Goal: Information Seeking & Learning: Check status

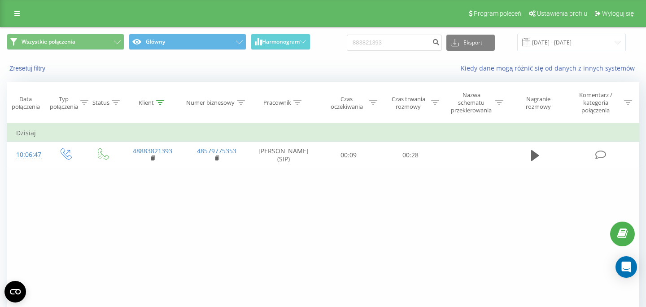
click at [370, 40] on input "883821393" at bounding box center [394, 43] width 95 height 16
type input "8"
type input "48668303434"
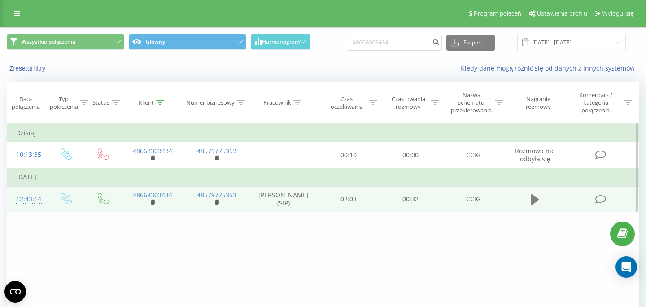
click at [532, 202] on icon at bounding box center [535, 199] width 8 height 11
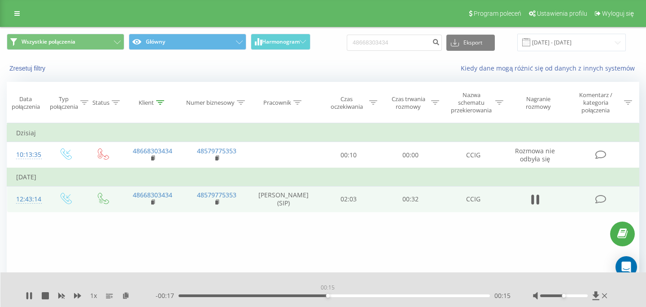
click at [328, 294] on div "00:15" at bounding box center [335, 295] width 312 height 3
click at [606, 294] on icon at bounding box center [604, 295] width 5 height 5
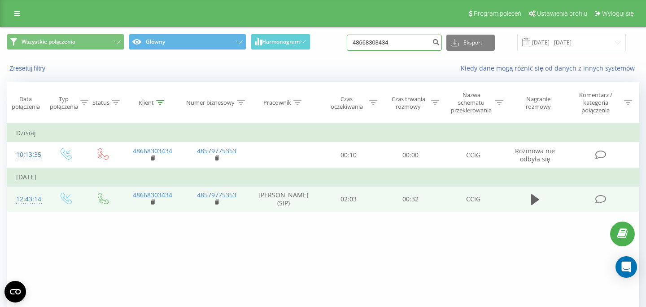
drag, startPoint x: 404, startPoint y: 38, endPoint x: 340, endPoint y: 39, distance: 64.6
click at [347, 38] on input "48668303434" at bounding box center [394, 43] width 95 height 16
paste input "08732626"
type input "48608732626"
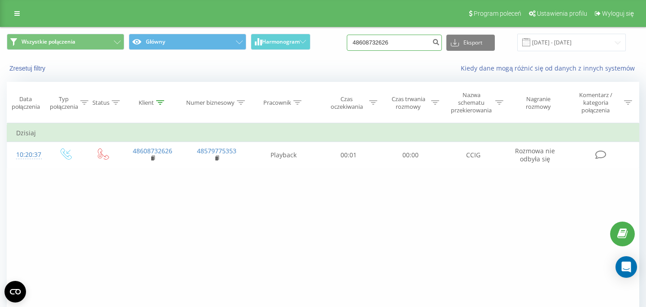
click at [383, 38] on input "48608732626" at bounding box center [394, 43] width 95 height 16
click at [383, 39] on input "48608732626" at bounding box center [394, 43] width 95 height 16
paste input "6100240"
type input "48606100240"
drag, startPoint x: 410, startPoint y: 39, endPoint x: 330, endPoint y: 39, distance: 80.3
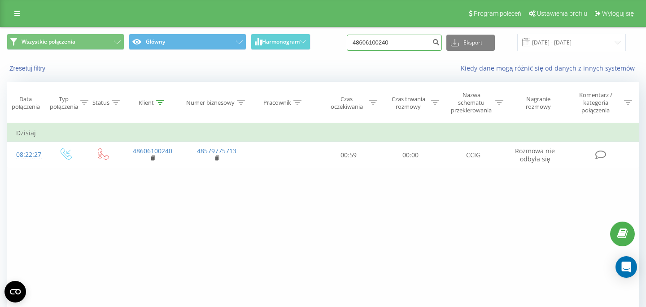
click at [347, 39] on input "48606100240" at bounding box center [394, 43] width 95 height 16
paste input "453388983"
type input "48453388983"
click at [382, 51] on div "48453388983 Eksport .csv .xls .xlsx [DATE] - [DATE]" at bounding box center [486, 43] width 279 height 18
click at [382, 44] on input "48453388983" at bounding box center [394, 43] width 95 height 16
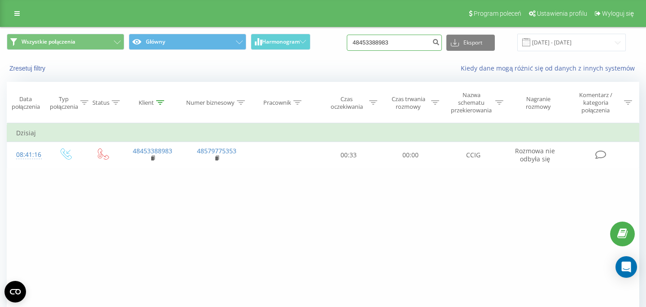
click at [382, 44] on input "48453388983" at bounding box center [394, 43] width 95 height 16
paste input "668303434"
type input "48668303434"
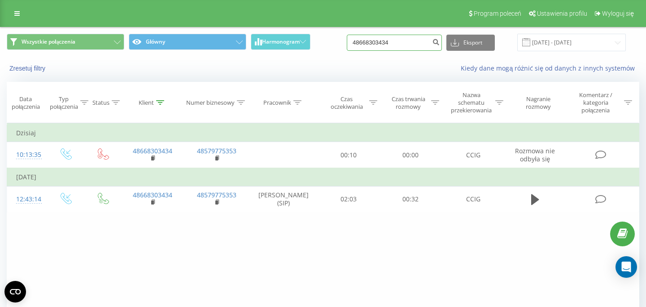
drag, startPoint x: 406, startPoint y: 44, endPoint x: 322, endPoint y: 44, distance: 84.4
click at [347, 44] on input "48668303434" at bounding box center [394, 43] width 95 height 16
paste input "07516808"
type input "48607516808"
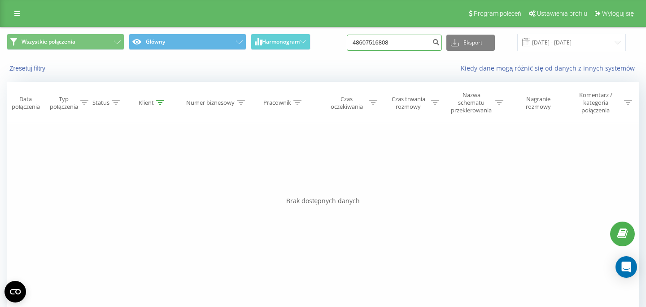
drag, startPoint x: 414, startPoint y: 41, endPoint x: 323, endPoint y: 41, distance: 90.7
click at [347, 41] on input "48607516808" at bounding box center [394, 43] width 95 height 16
click at [392, 45] on input at bounding box center [394, 43] width 95 height 16
paste input "48500803651"
type input "48500803651"
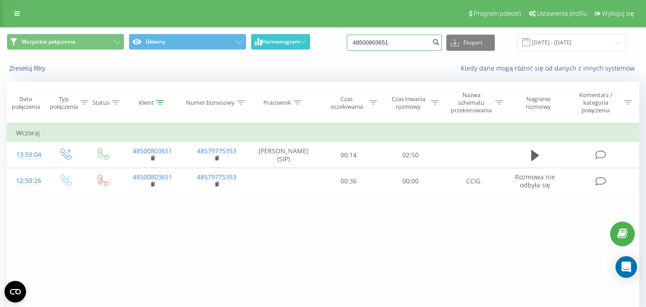
drag, startPoint x: 422, startPoint y: 47, endPoint x: 311, endPoint y: 47, distance: 111.3
click at [347, 47] on input "48500803651" at bounding box center [394, 43] width 95 height 16
click at [395, 46] on input at bounding box center [394, 43] width 95 height 16
paste input "608 428 866"
type input "608 428 866"
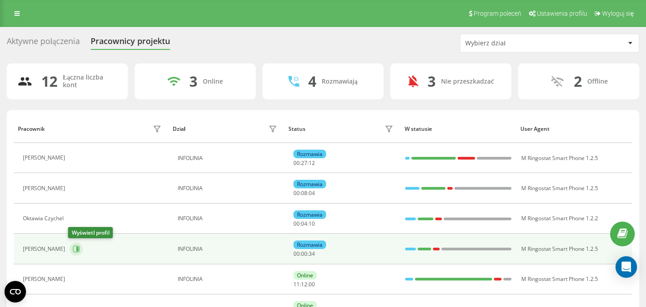
click at [76, 247] on icon at bounding box center [77, 248] width 2 height 4
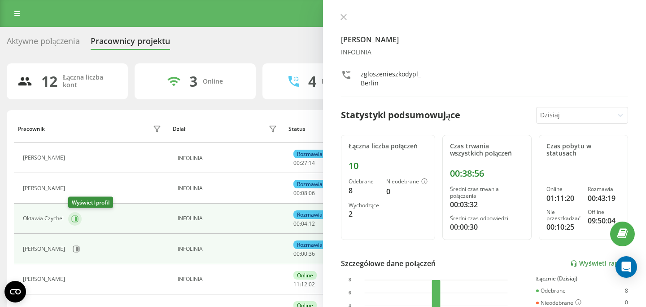
click at [72, 220] on icon at bounding box center [74, 218] width 7 height 7
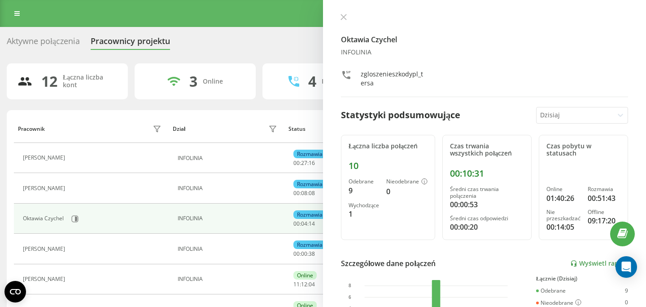
click at [345, 15] on icon at bounding box center [343, 16] width 5 height 5
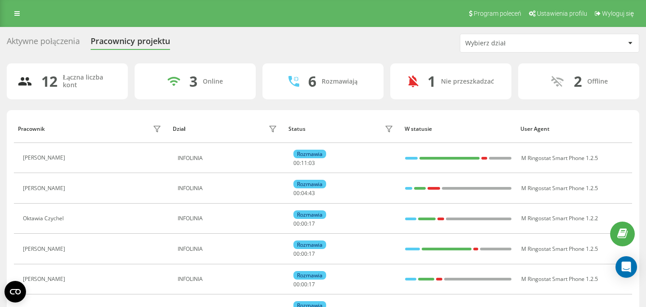
click at [53, 37] on div "Aktywne połączenia" at bounding box center [43, 43] width 73 height 14
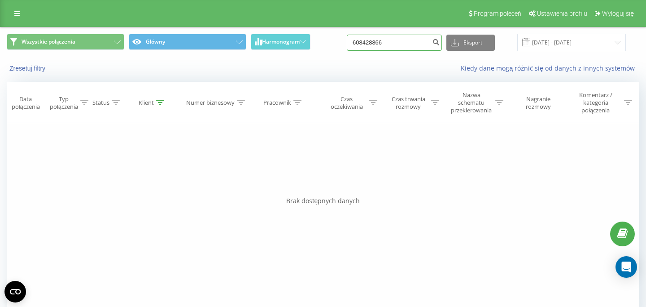
drag, startPoint x: 403, startPoint y: 46, endPoint x: 315, endPoint y: 45, distance: 87.5
click at [347, 46] on input "608428866" at bounding box center [394, 43] width 95 height 16
paste input "48607509362"
type input "48607509362"
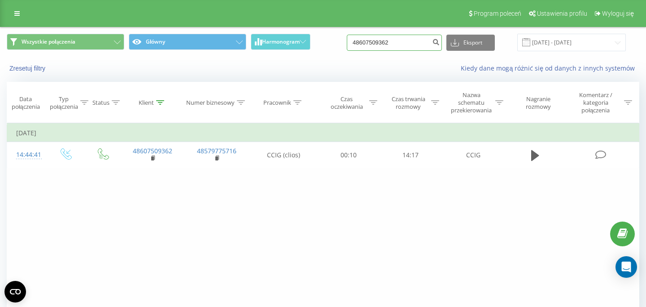
click at [412, 44] on input "48607509362" at bounding box center [394, 43] width 95 height 16
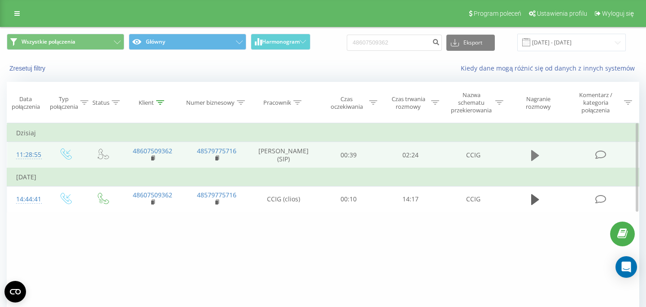
click at [532, 156] on icon at bounding box center [535, 155] width 8 height 11
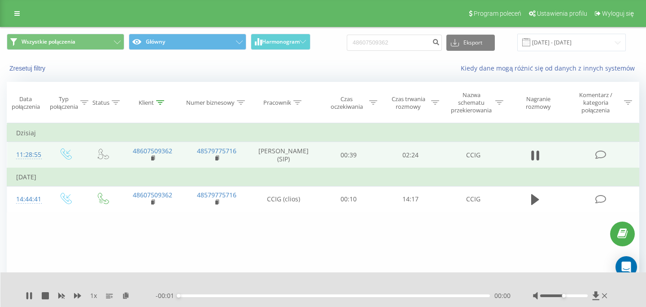
click at [239, 294] on div "- 00:01 00:00 00:00" at bounding box center [333, 295] width 355 height 9
click at [79, 292] on icon at bounding box center [77, 295] width 7 height 7
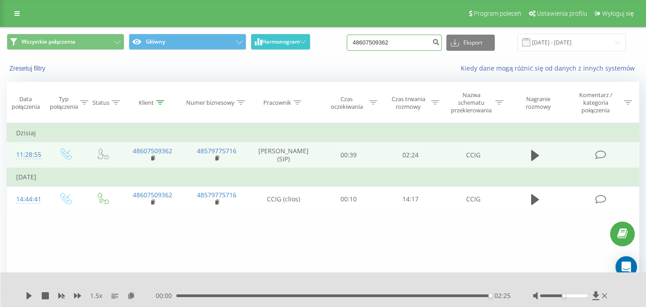
drag, startPoint x: 403, startPoint y: 46, endPoint x: 311, endPoint y: 46, distance: 92.5
click at [347, 46] on input "48607509362" at bounding box center [394, 43] width 95 height 16
click at [389, 42] on input at bounding box center [394, 43] width 95 height 16
paste input "48509193821"
type input "48509193821"
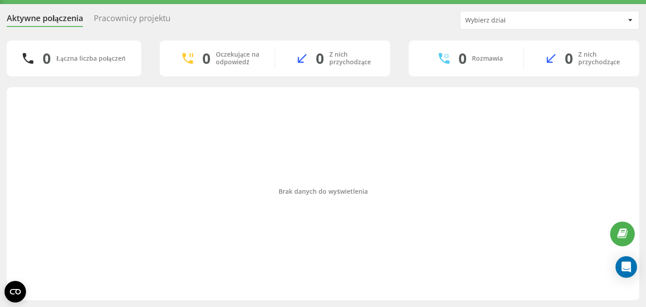
scroll to position [23, 0]
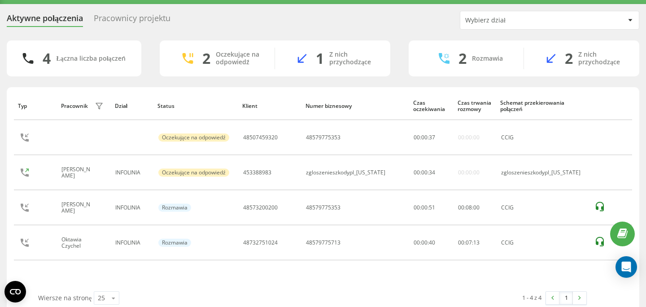
click at [146, 39] on div "Aktywne połączenia Pracownicy projektu Wybierz dział 4 Łączna liczba połączeń 2…" at bounding box center [323, 162] width 633 height 303
click at [150, 25] on div "Pracownicy projektu" at bounding box center [132, 20] width 77 height 14
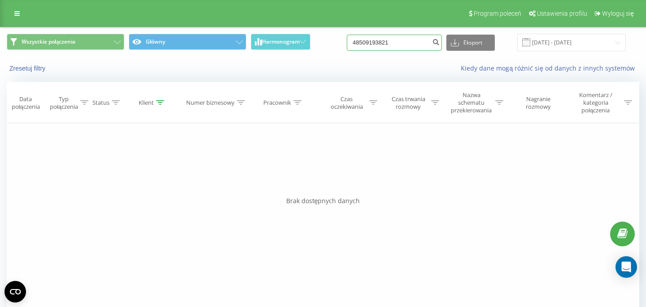
drag, startPoint x: 405, startPoint y: 45, endPoint x: 335, endPoint y: 45, distance: 70.5
click at [347, 45] on input "48509193821" at bounding box center [394, 43] width 95 height 16
click at [408, 29] on div "Wszystkie połączenia Główny Harmonogram 48509193821 Eksport .csv .xls .xlsx [DA…" at bounding box center [322, 42] width 645 height 30
drag, startPoint x: 408, startPoint y: 39, endPoint x: 351, endPoint y: 40, distance: 57.9
click at [358, 40] on input "48509193821" at bounding box center [394, 43] width 95 height 16
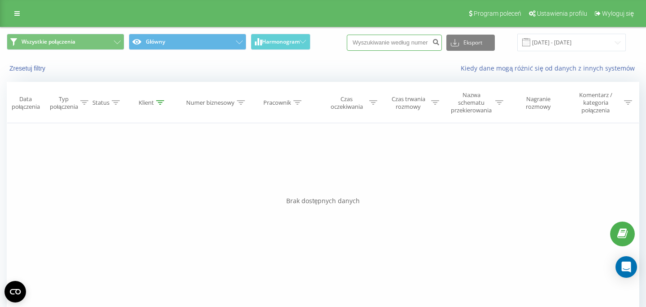
click at [402, 44] on input at bounding box center [394, 43] width 95 height 16
paste input "48575775320"
type input "48575775320"
drag, startPoint x: 405, startPoint y: 43, endPoint x: 334, endPoint y: 43, distance: 71.8
click at [347, 43] on input "48575775320" at bounding box center [394, 43] width 95 height 16
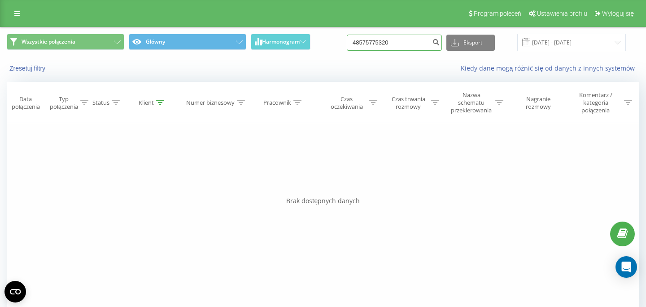
drag, startPoint x: 405, startPoint y: 43, endPoint x: 325, endPoint y: 43, distance: 79.9
click at [347, 43] on input "48575775320" at bounding box center [394, 43] width 95 height 16
paste input "600343892"
type input "48600343892"
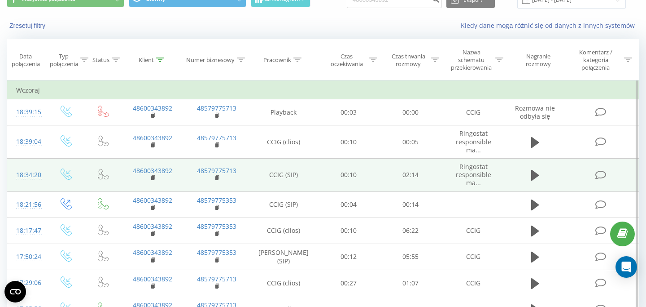
scroll to position [45, 0]
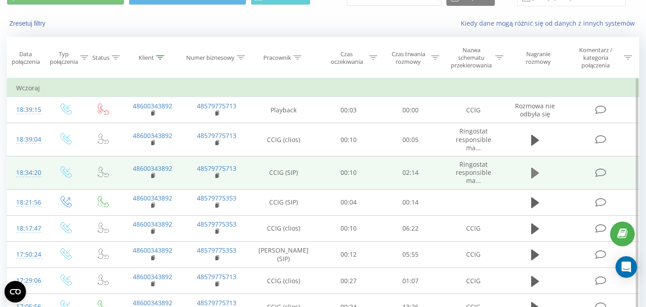
click at [532, 172] on icon at bounding box center [535, 172] width 8 height 11
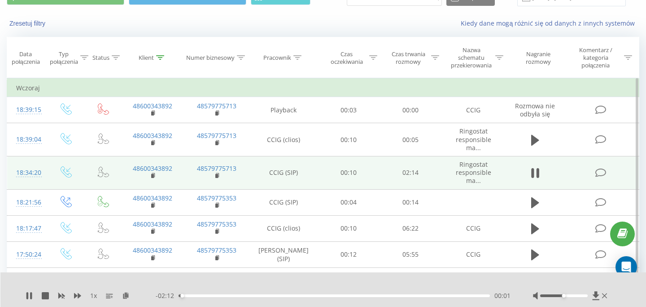
click at [321, 296] on div "00:01" at bounding box center [335, 295] width 312 height 3
click at [384, 296] on div "01:14" at bounding box center [335, 295] width 312 height 3
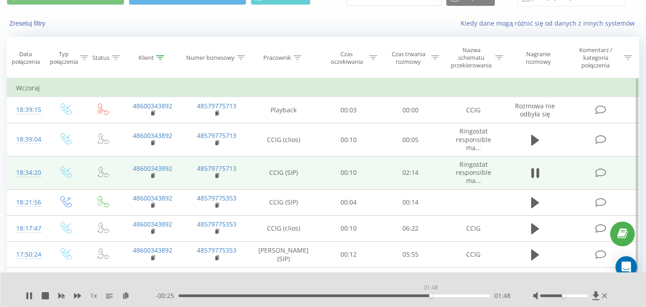
click at [431, 294] on div "01:48" at bounding box center [335, 295] width 312 height 3
click at [28, 295] on icon at bounding box center [27, 295] width 2 height 7
click at [607, 294] on icon at bounding box center [604, 295] width 5 height 7
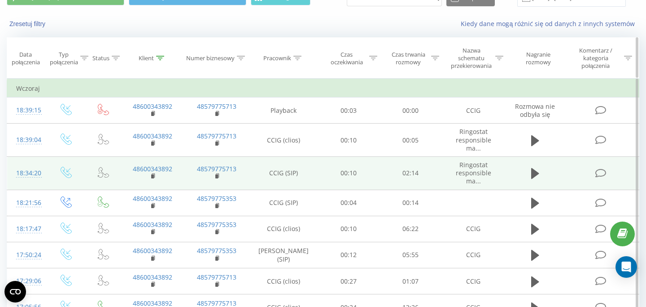
scroll to position [34, 0]
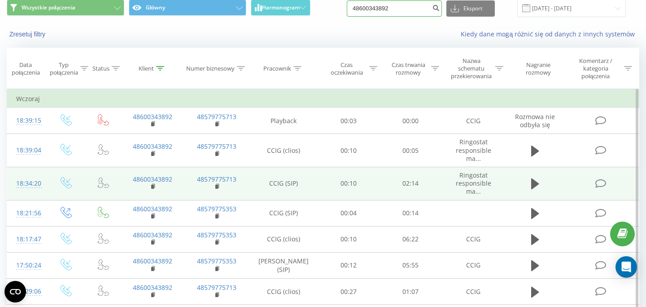
click at [409, 14] on input "48600343892" at bounding box center [394, 8] width 95 height 16
paste input "786168541"
type input "48786168541"
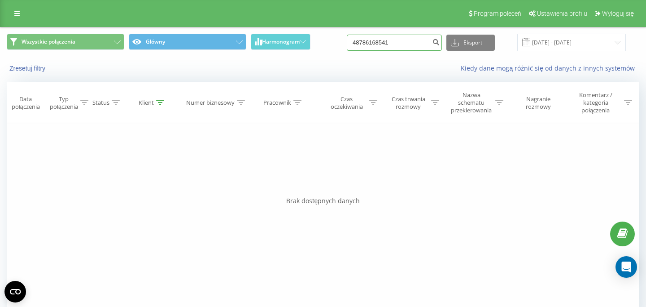
drag, startPoint x: 408, startPoint y: 37, endPoint x: 329, endPoint y: 37, distance: 79.0
click at [347, 37] on input "48786168541" at bounding box center [394, 43] width 95 height 16
paste input "24098603"
type input "48724098603"
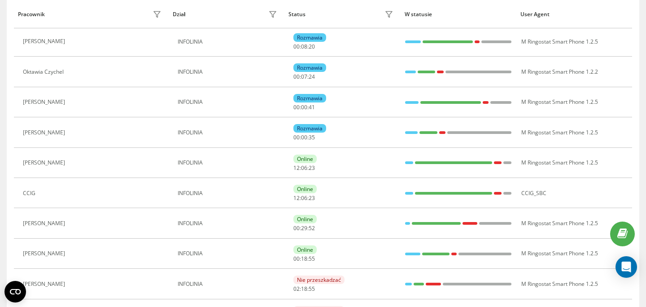
scroll to position [140, 0]
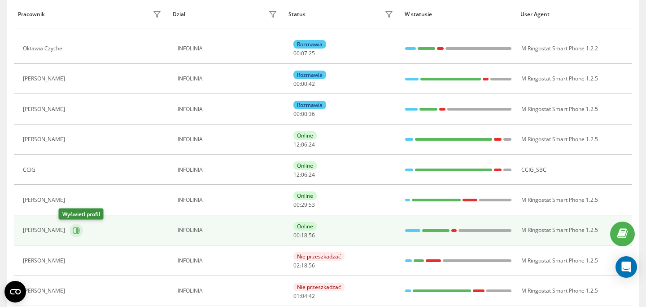
click at [70, 232] on button at bounding box center [76, 230] width 13 height 13
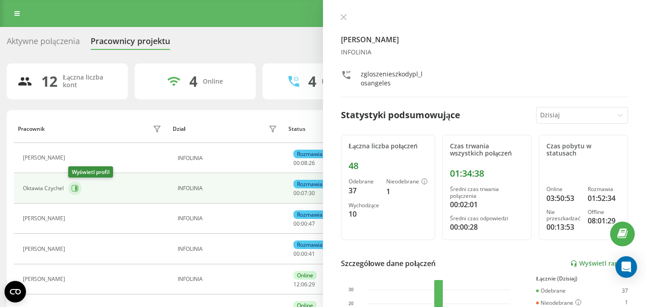
click at [76, 190] on icon at bounding box center [76, 188] width 2 height 4
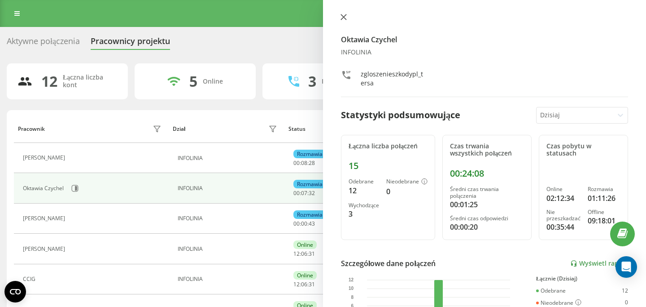
click at [342, 15] on icon at bounding box center [344, 17] width 6 height 6
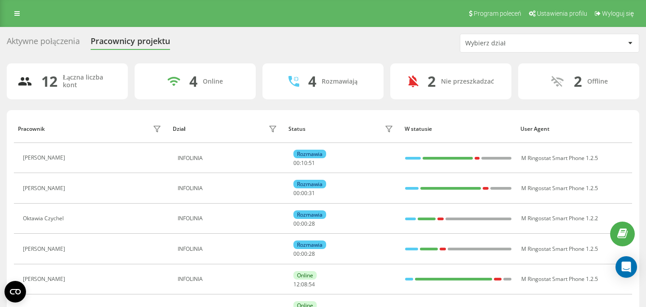
click at [60, 47] on div "Aktywne połączenia" at bounding box center [43, 43] width 73 height 14
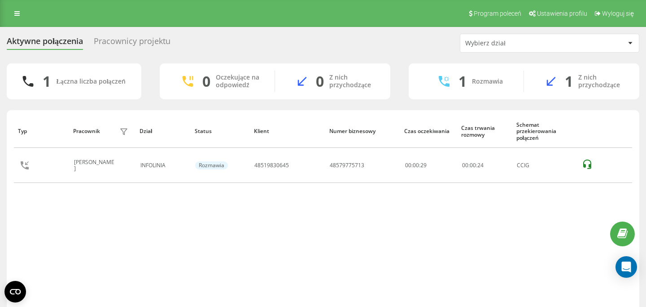
click at [152, 39] on div "Pracownicy projektu" at bounding box center [132, 43] width 77 height 14
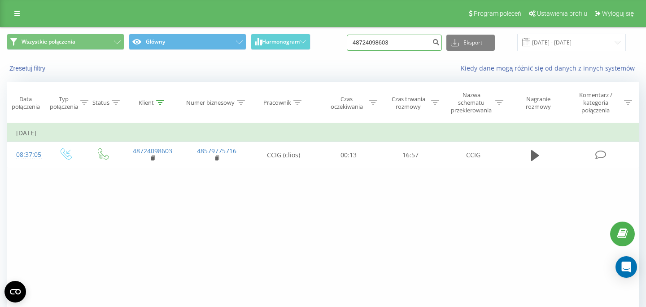
drag, startPoint x: 404, startPoint y: 45, endPoint x: 314, endPoint y: 36, distance: 89.8
click at [347, 37] on input "48724098603" at bounding box center [394, 43] width 95 height 16
paste input "502862149"
type input "48502862149"
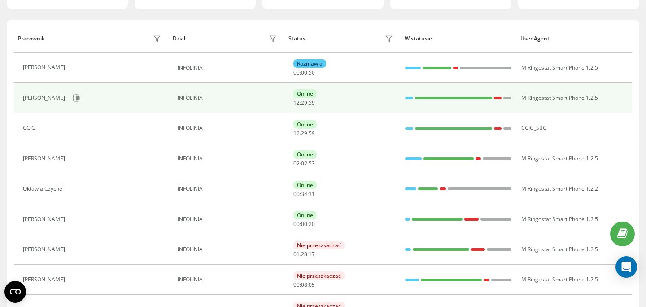
scroll to position [92, 0]
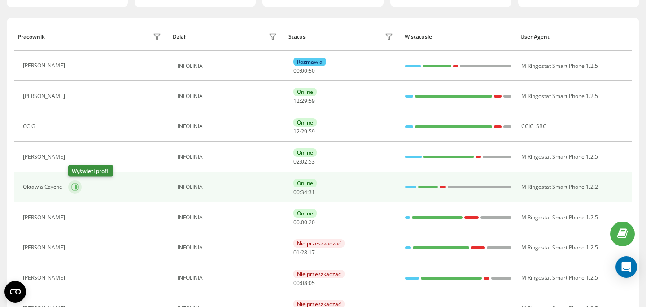
click at [75, 185] on icon at bounding box center [74, 186] width 7 height 7
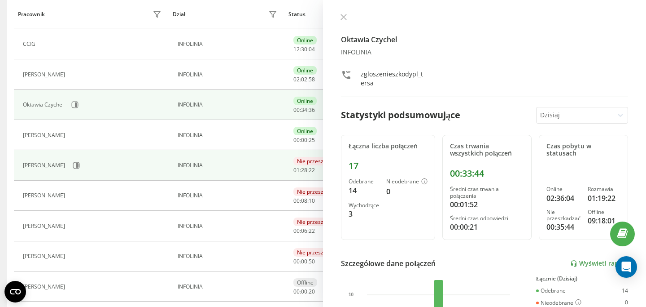
scroll to position [178, 0]
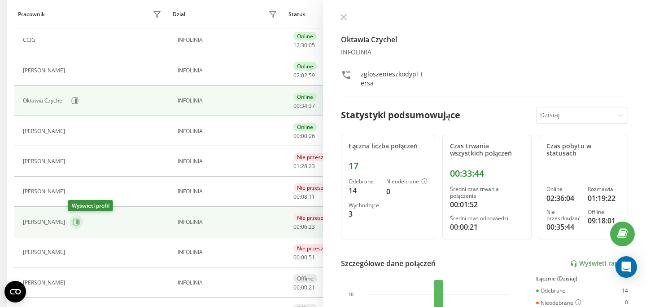
click at [76, 221] on icon at bounding box center [77, 221] width 2 height 4
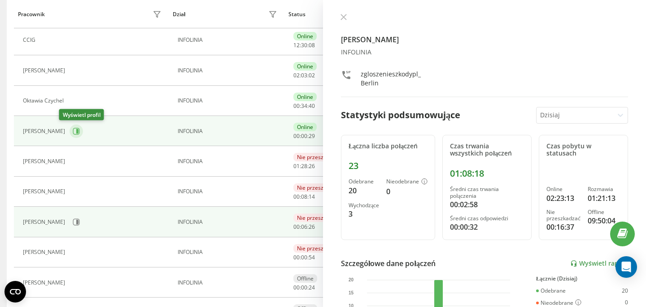
click at [73, 134] on icon at bounding box center [76, 130] width 7 height 7
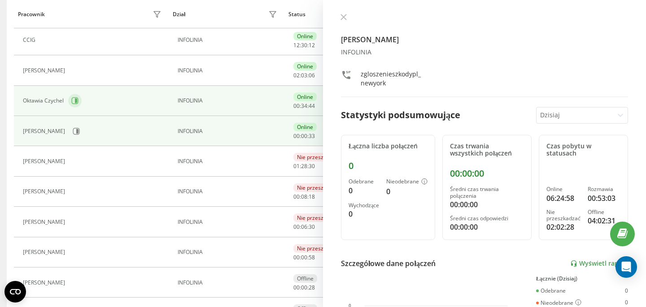
click at [73, 101] on icon at bounding box center [74, 100] width 7 height 7
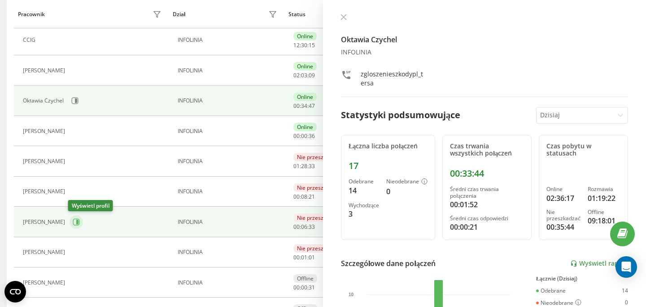
click at [75, 225] on icon at bounding box center [76, 221] width 7 height 7
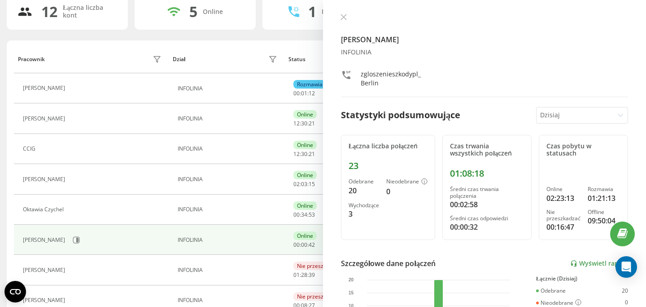
scroll to position [66, 0]
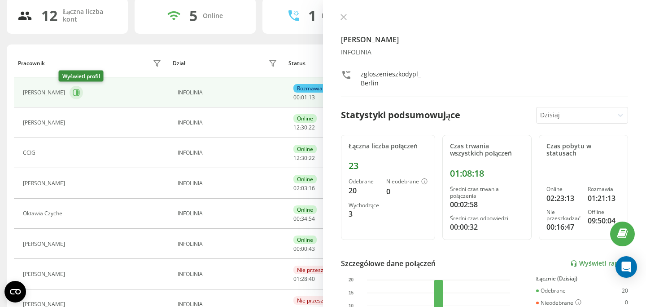
click at [70, 89] on button at bounding box center [76, 92] width 13 height 13
click at [343, 18] on icon at bounding box center [343, 16] width 5 height 5
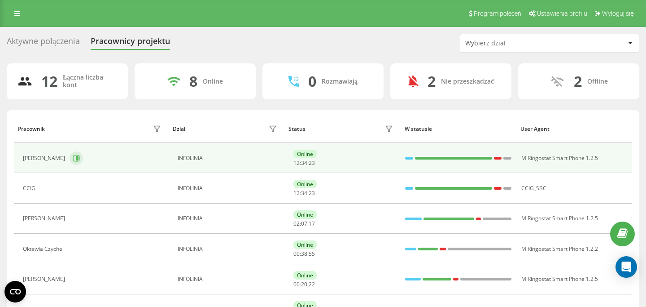
click at [80, 158] on icon at bounding box center [76, 157] width 7 height 7
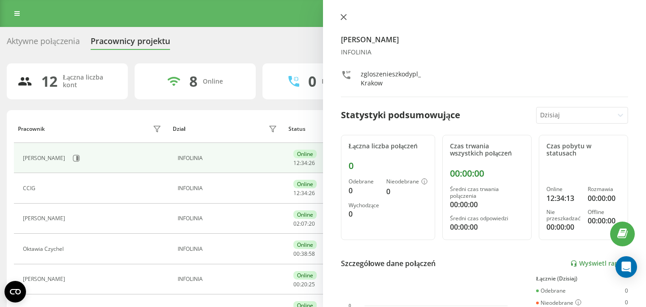
click at [342, 14] on icon at bounding box center [344, 17] width 6 height 6
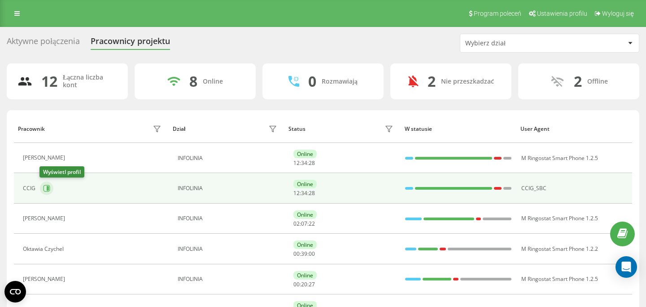
click at [47, 189] on icon at bounding box center [48, 188] width 2 height 4
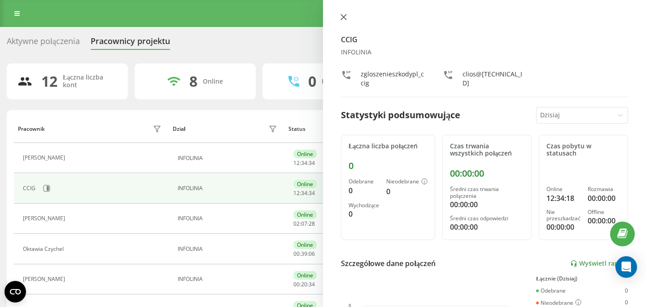
click at [344, 18] on icon at bounding box center [343, 16] width 5 height 5
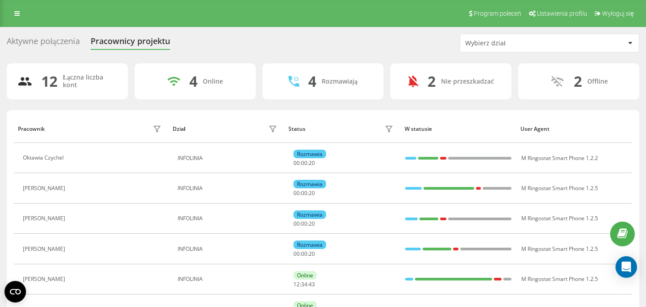
click at [64, 44] on div "Aktywne połączenia" at bounding box center [43, 43] width 73 height 14
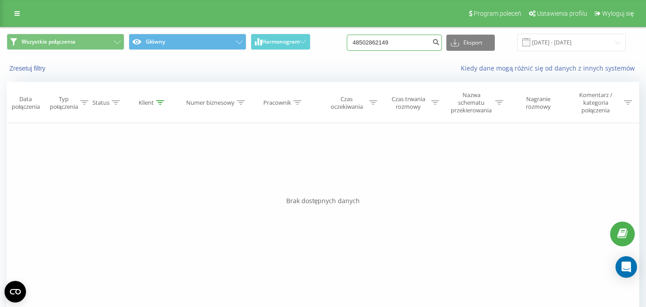
drag, startPoint x: 404, startPoint y: 48, endPoint x: 338, endPoint y: 47, distance: 65.5
click at [350, 47] on input "48502862149" at bounding box center [394, 43] width 95 height 16
paste input "78306845"
type input "48783068459"
drag, startPoint x: 406, startPoint y: 44, endPoint x: 292, endPoint y: 44, distance: 114.0
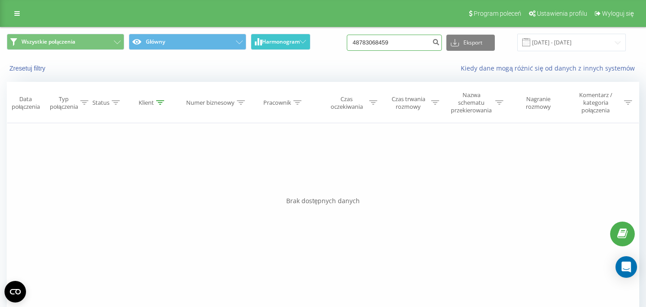
click at [347, 44] on input "48783068459" at bounding box center [394, 43] width 95 height 16
paste input "504199201"
type input "48504199201"
drag, startPoint x: 413, startPoint y: 44, endPoint x: 310, endPoint y: 39, distance: 103.0
click at [347, 38] on input "48504199201" at bounding box center [394, 43] width 95 height 16
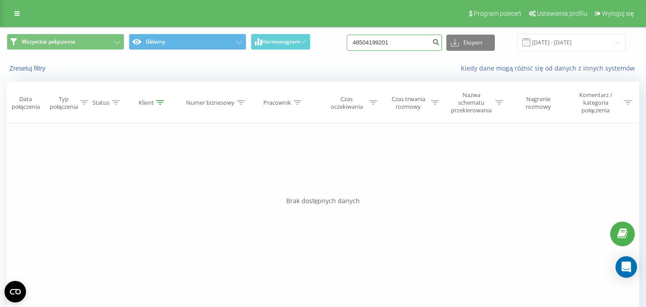
click at [378, 46] on input "48504199201" at bounding box center [394, 43] width 95 height 16
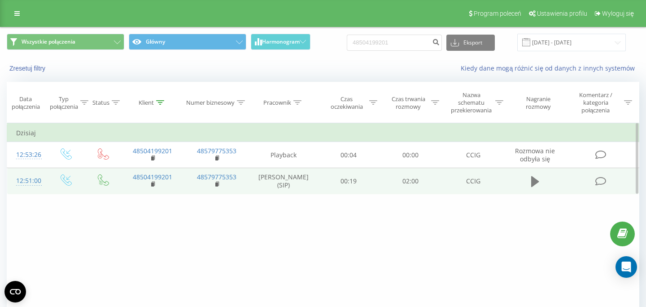
click at [538, 184] on icon at bounding box center [535, 181] width 8 height 13
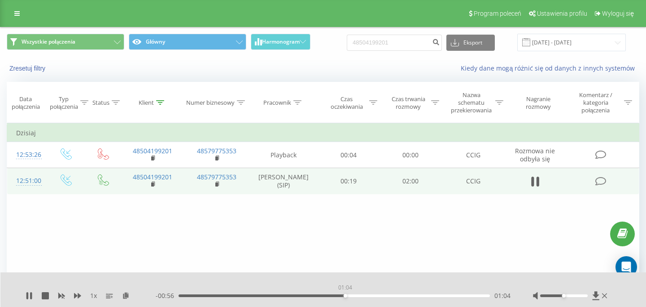
click at [345, 296] on div "01:04" at bounding box center [335, 295] width 312 height 3
click at [425, 297] on div "- 00:33 01:27 01:27" at bounding box center [333, 295] width 355 height 9
click at [429, 296] on div "01:37" at bounding box center [335, 295] width 312 height 3
drag, startPoint x: 412, startPoint y: 44, endPoint x: 339, endPoint y: 44, distance: 72.7
click at [347, 44] on input "48504199201" at bounding box center [394, 43] width 95 height 16
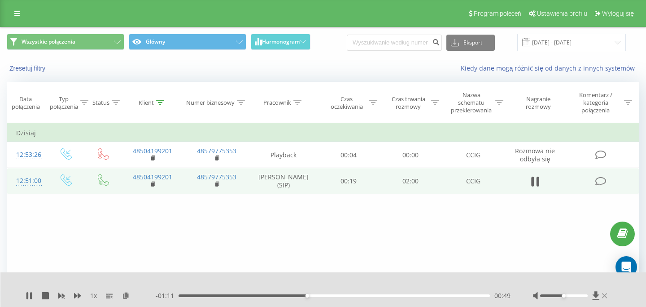
click at [607, 298] on icon at bounding box center [604, 295] width 5 height 5
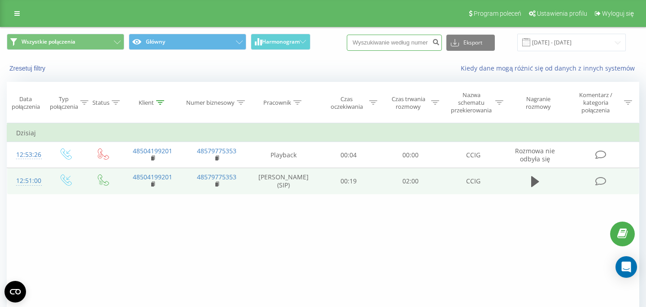
click at [402, 39] on input at bounding box center [394, 43] width 95 height 16
paste input "48531668744"
type input "48531668744"
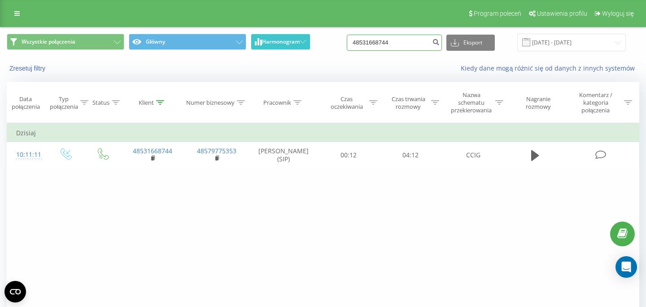
drag, startPoint x: 406, startPoint y: 44, endPoint x: 298, endPoint y: 44, distance: 107.7
click at [347, 44] on input "48531668744" at bounding box center [394, 43] width 95 height 16
click at [414, 49] on input at bounding box center [394, 43] width 95 height 16
paste input "606254327"
type input "606254327"
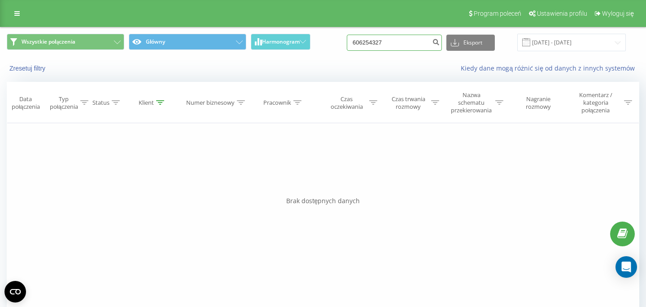
drag, startPoint x: 399, startPoint y: 41, endPoint x: 336, endPoint y: 41, distance: 62.8
click at [347, 41] on input "606254327" at bounding box center [394, 43] width 95 height 16
paste input "606 254 327"
type input "606 254 327"
drag, startPoint x: 392, startPoint y: 45, endPoint x: 309, endPoint y: 45, distance: 83.0
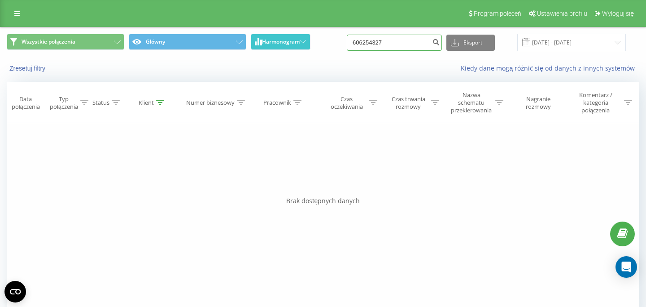
click at [347, 45] on input "606254327" at bounding box center [394, 43] width 95 height 16
paste input "91 371 65"
type input "691 371 657"
